Goal: Transaction & Acquisition: Purchase product/service

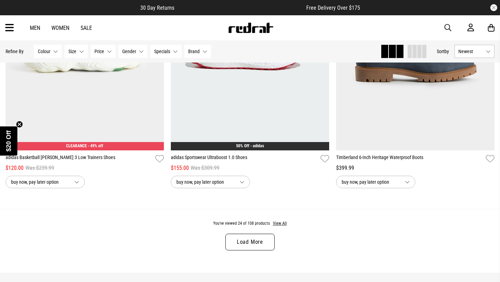
scroll to position [2276, 0]
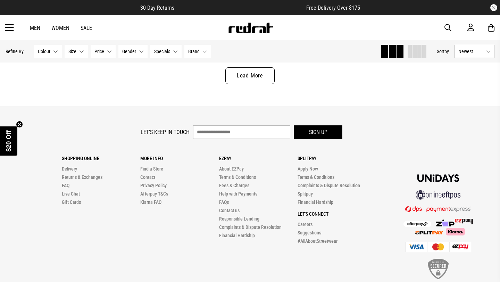
click at [80, 54] on button "Size None selected" at bounding box center [76, 51] width 23 height 13
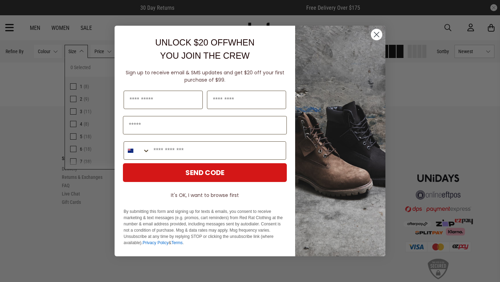
click at [383, 39] on img "POPUP Form" at bounding box center [340, 141] width 90 height 231
click at [379, 36] on icon "Close dialog" at bounding box center [377, 34] width 5 height 5
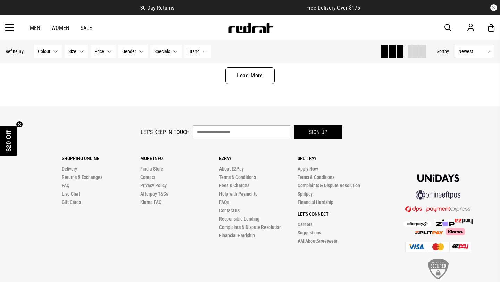
click at [73, 49] on span "Size" at bounding box center [72, 52] width 8 height 6
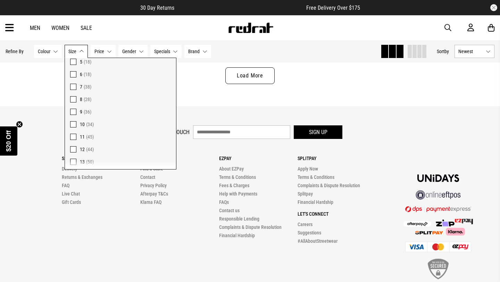
scroll to position [77, 0]
click at [73, 123] on span at bounding box center [73, 121] width 6 height 6
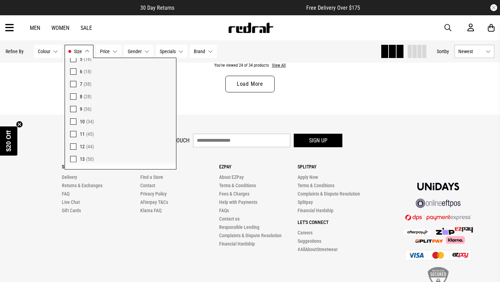
scroll to position [2284, 0]
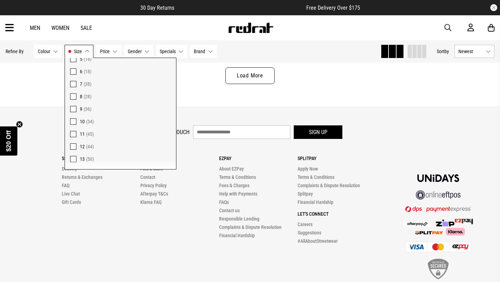
click at [254, 106] on div "You've viewed 24 of 34 products View All Load More" at bounding box center [250, 75] width 500 height 64
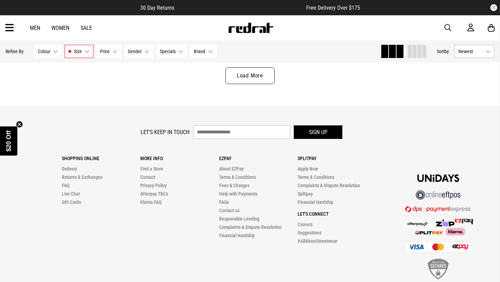
click at [249, 81] on link "Load More" at bounding box center [250, 75] width 49 height 17
